Goal: Check status: Check status

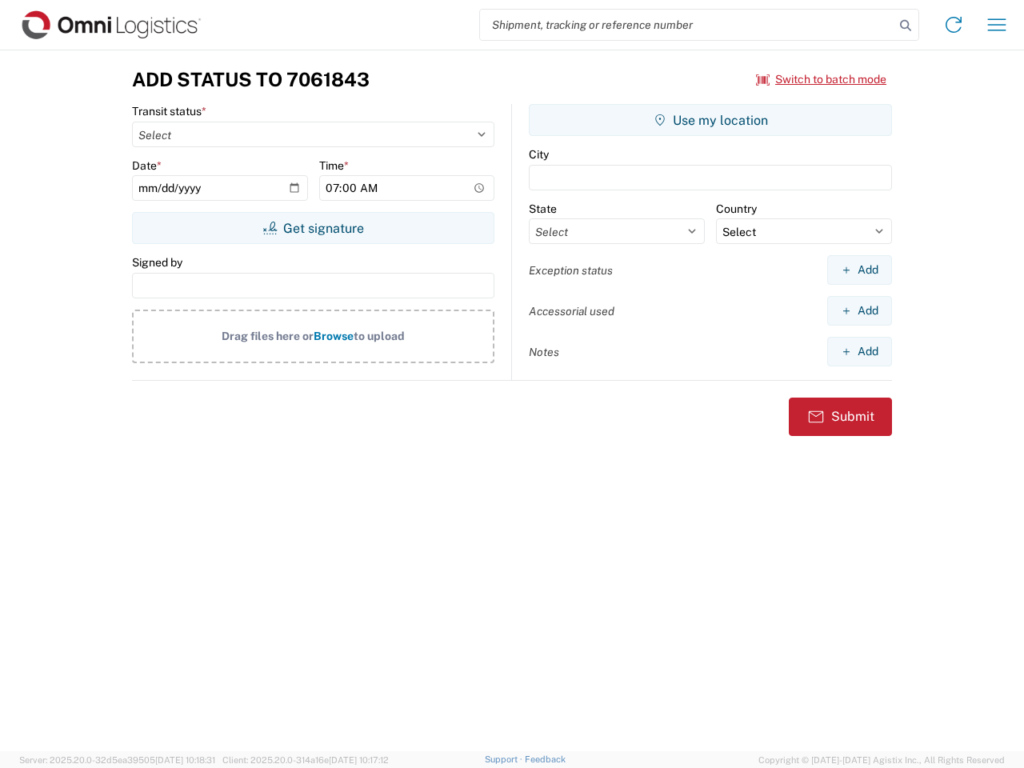
click at [687, 25] on input "search" at bounding box center [687, 25] width 415 height 30
click at [906, 26] on icon at bounding box center [906, 25] width 22 height 22
click at [954, 25] on icon at bounding box center [954, 25] width 26 height 26
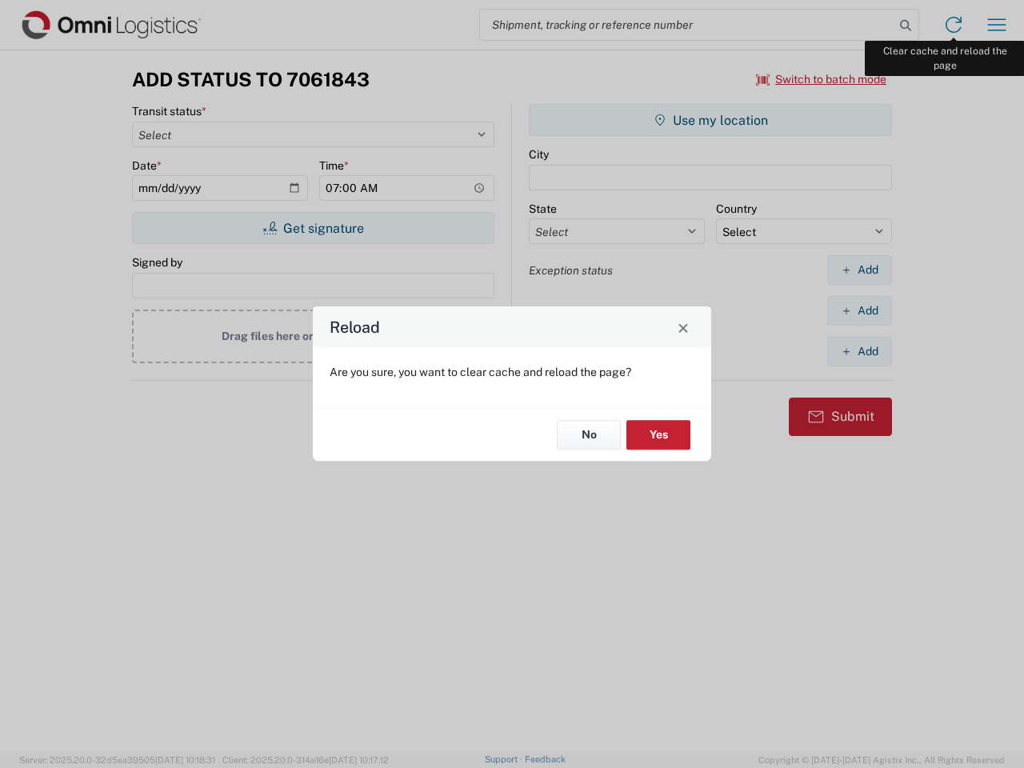
click at [997, 25] on div "Reload Are you sure, you want to clear cache and reload the page? No Yes" at bounding box center [512, 384] width 1024 height 768
click at [822, 79] on div "Reload Are you sure, you want to clear cache and reload the page? No Yes" at bounding box center [512, 384] width 1024 height 768
click at [313, 228] on div "Reload Are you sure, you want to clear cache and reload the page? No Yes" at bounding box center [512, 384] width 1024 height 768
click at [711, 120] on div "Reload Are you sure, you want to clear cache and reload the page? No Yes" at bounding box center [512, 384] width 1024 height 768
click at [860, 270] on div "Reload Are you sure, you want to clear cache and reload the page? No Yes" at bounding box center [512, 384] width 1024 height 768
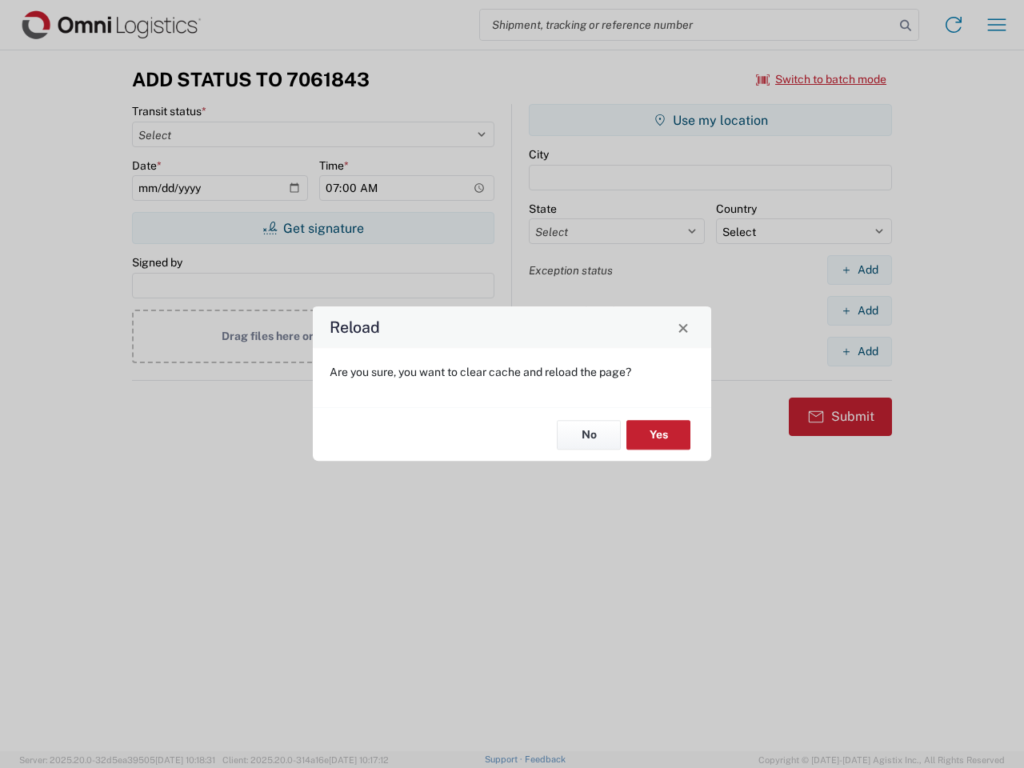
click at [860, 311] on div "Reload Are you sure, you want to clear cache and reload the page? No Yes" at bounding box center [512, 384] width 1024 height 768
click at [860, 351] on div "Reload Are you sure, you want to clear cache and reload the page? No Yes" at bounding box center [512, 384] width 1024 height 768
